Goal: Information Seeking & Learning: Find specific fact

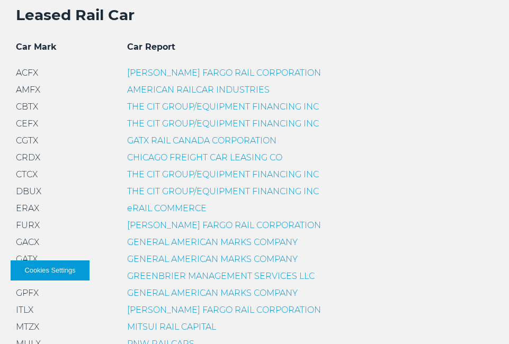
scroll to position [305, 0]
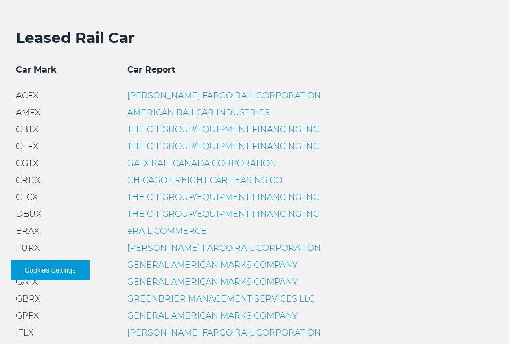
click at [187, 130] on link "THE CIT GROUP/EQUIPMENT FINANCING INC" at bounding box center [223, 130] width 192 height 10
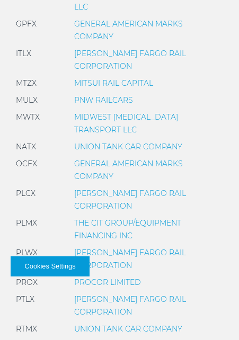
scroll to position [758, 0]
click at [125, 278] on link "PROCOR LIMITED" at bounding box center [107, 283] width 67 height 10
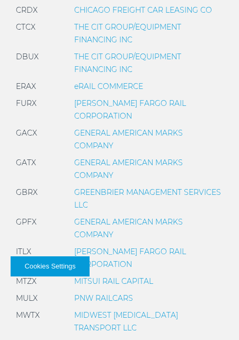
scroll to position [562, 0]
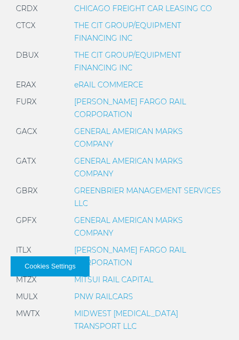
click at [145, 156] on link "GENERAL AMERICAN MARKS COMPANY" at bounding box center [128, 167] width 109 height 22
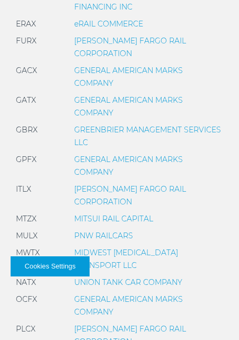
scroll to position [625, 0]
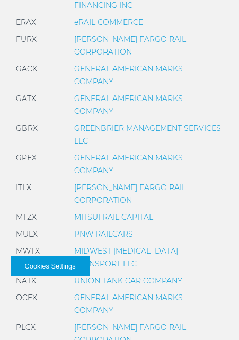
click at [106, 94] on link "GENERAL AMERICAN MARKS COMPANY" at bounding box center [128, 105] width 109 height 22
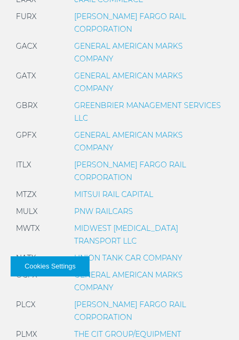
scroll to position [649, 0]
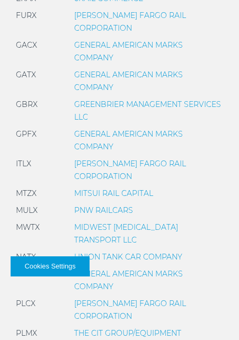
click at [167, 100] on link "GREENBRIER MANAGEMENT SERVICES LLC" at bounding box center [147, 111] width 147 height 22
